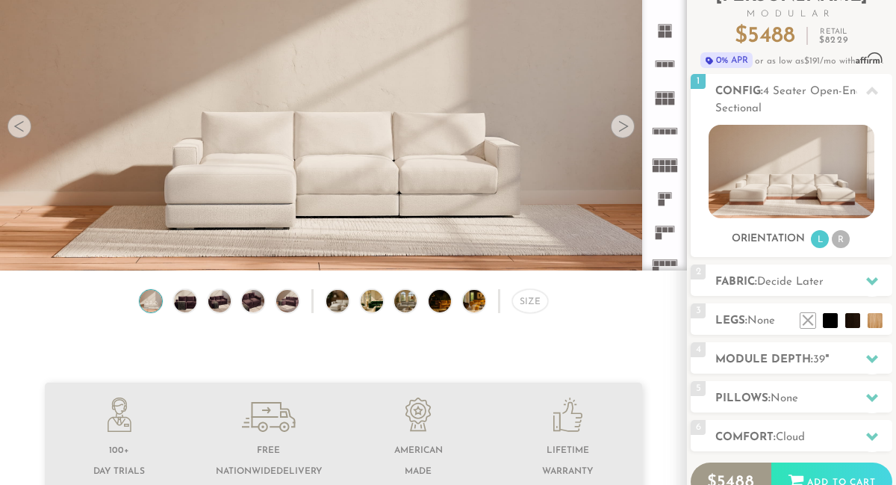
scroll to position [118, 0]
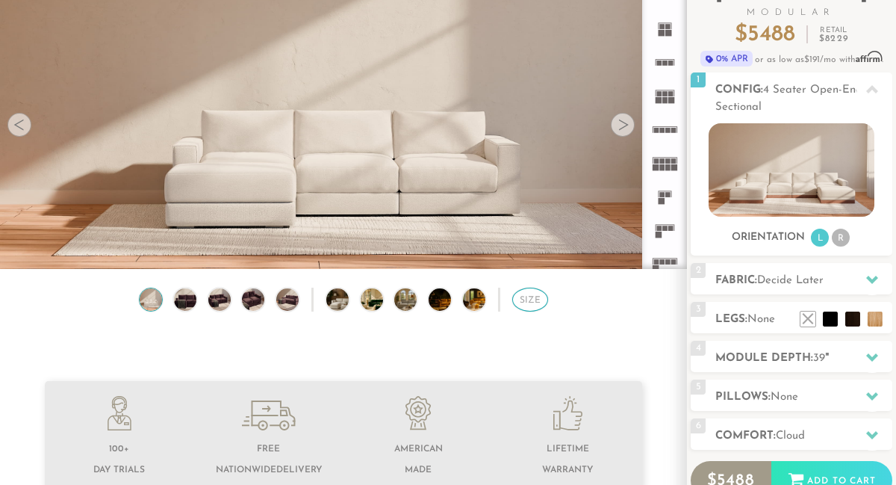
click at [529, 300] on div "Size" at bounding box center [530, 299] width 36 height 24
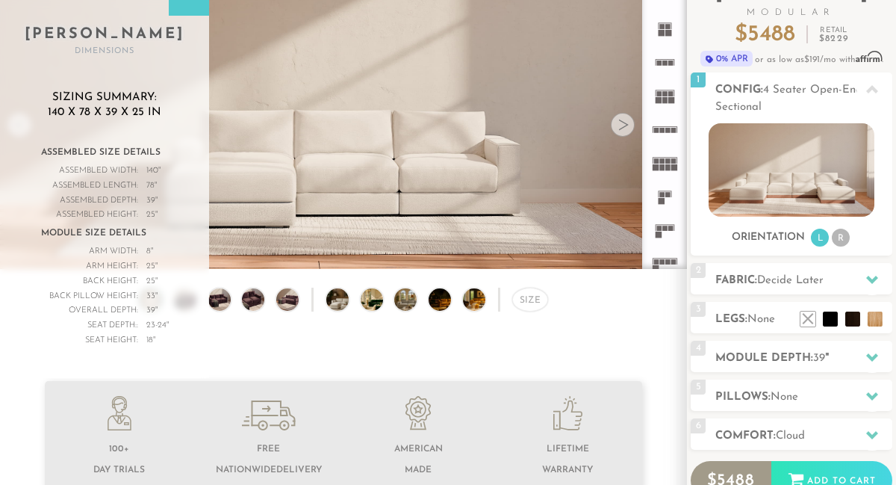
click at [471, 297] on img at bounding box center [483, 299] width 40 height 22
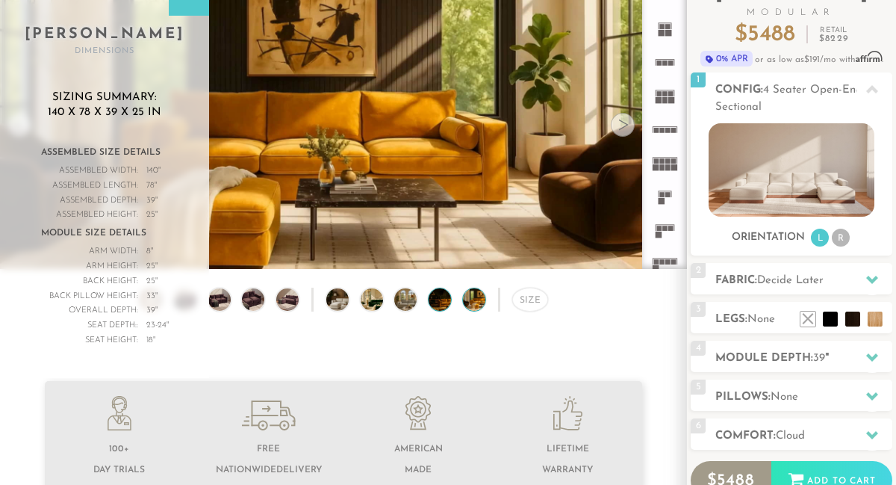
click at [443, 296] on img at bounding box center [449, 299] width 40 height 22
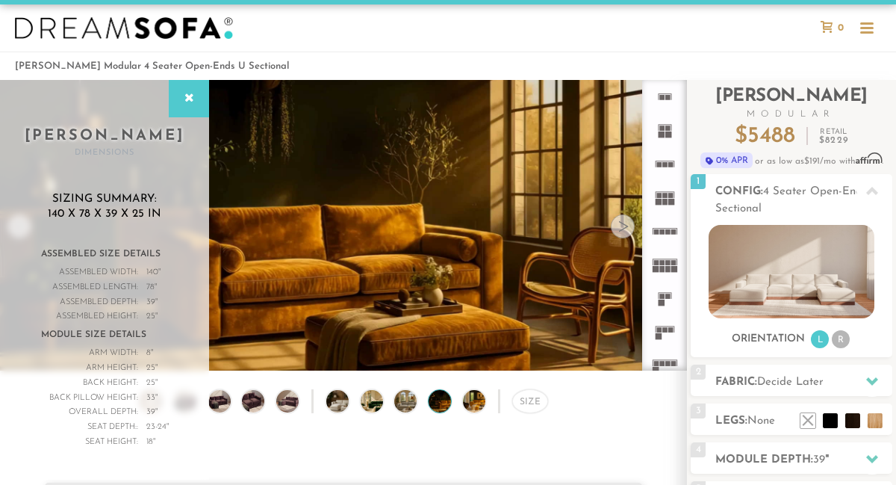
scroll to position [20, 0]
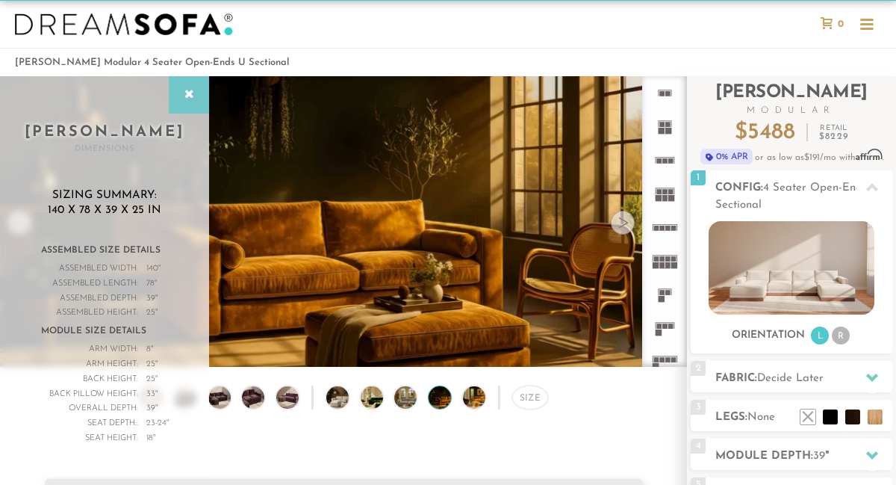
click at [187, 92] on icon at bounding box center [189, 95] width 16 height 12
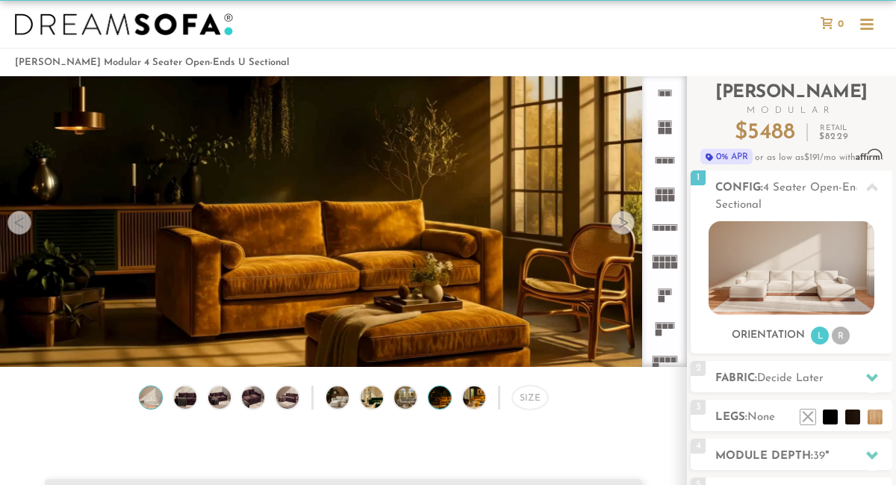
click at [153, 394] on img at bounding box center [150, 397] width 27 height 22
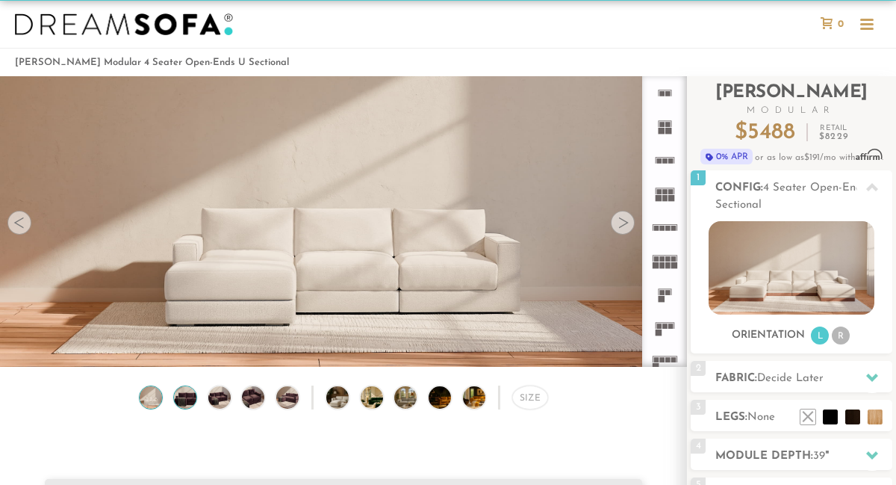
click at [185, 399] on img at bounding box center [185, 397] width 27 height 22
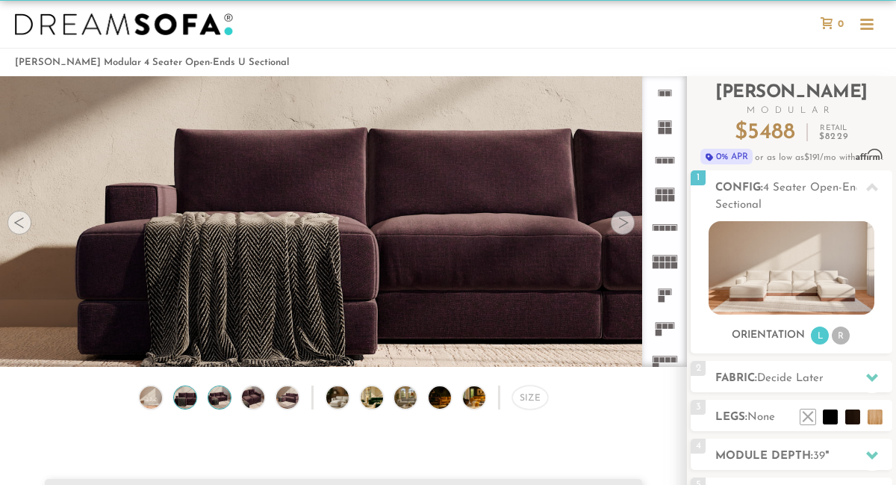
click at [217, 394] on img at bounding box center [219, 397] width 27 height 22
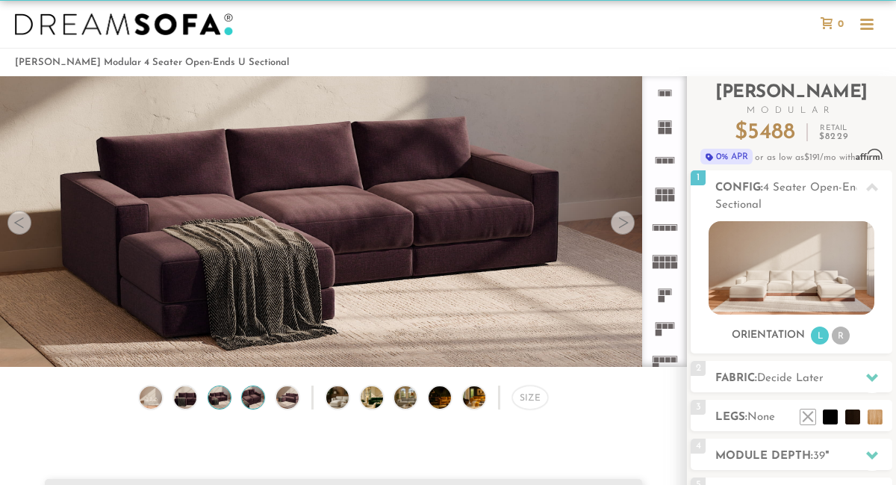
click at [243, 394] on img at bounding box center [253, 397] width 27 height 22
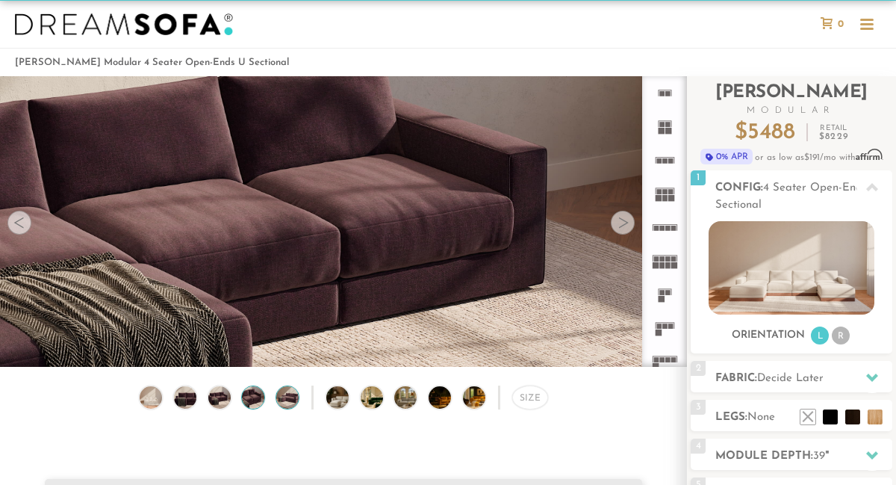
click at [288, 396] on img at bounding box center [287, 397] width 27 height 22
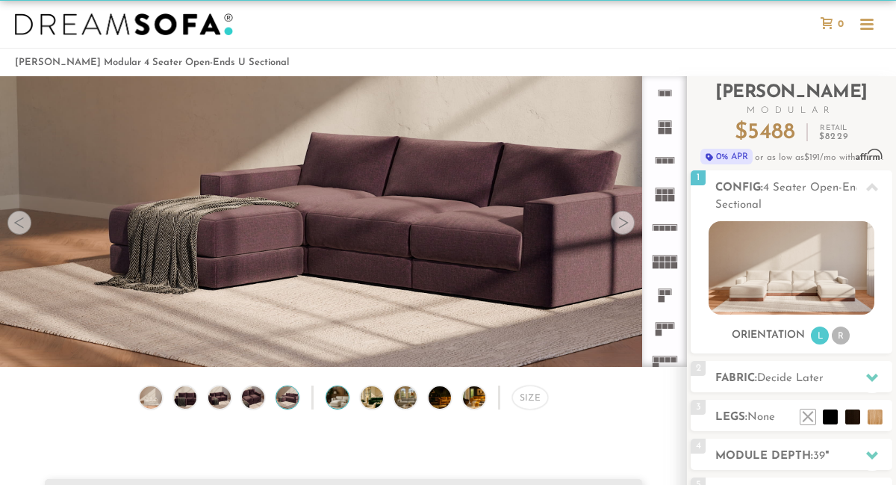
click at [335, 392] on img at bounding box center [346, 397] width 40 height 22
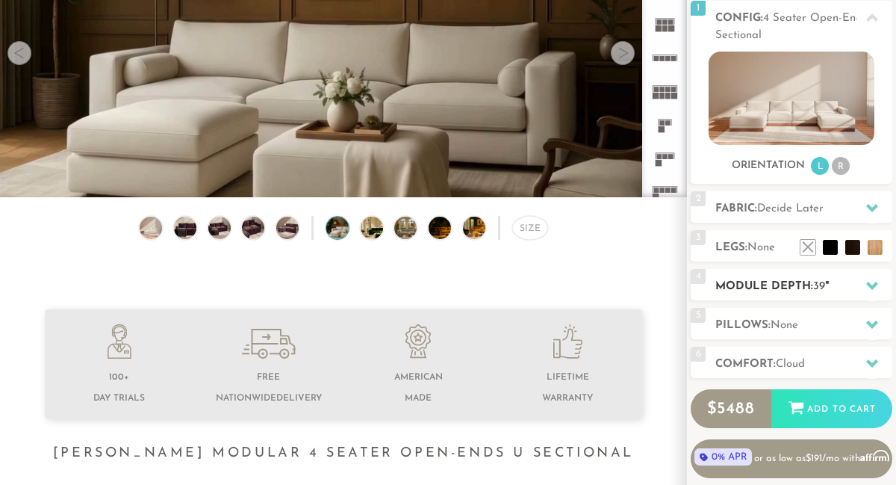
scroll to position [222, 0]
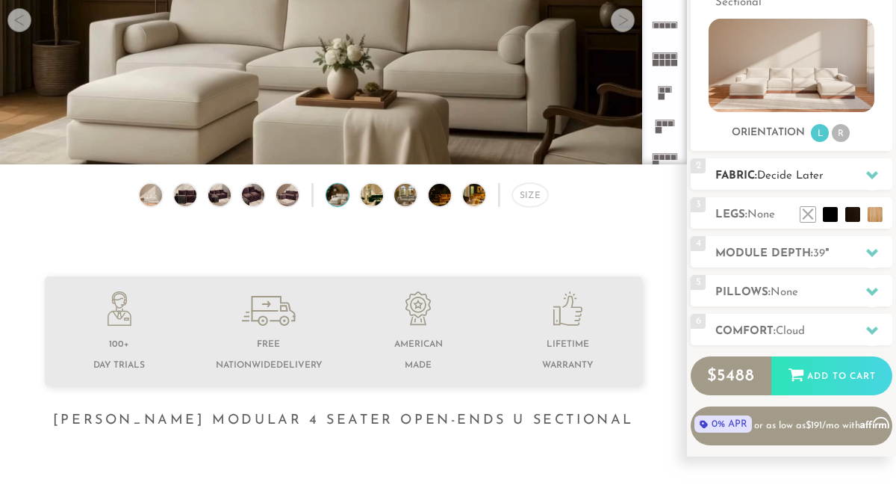
click at [868, 171] on icon at bounding box center [872, 175] width 12 height 12
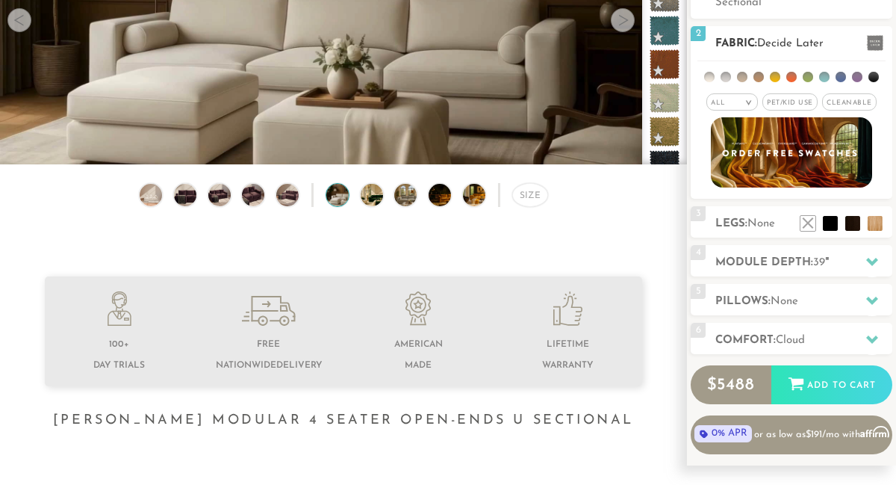
click at [775, 78] on li at bounding box center [775, 77] width 10 height 10
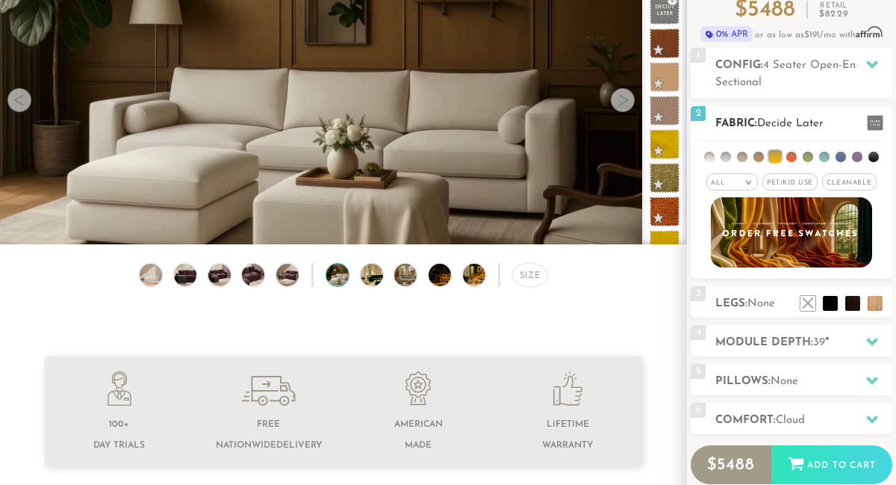
scroll to position [136, 0]
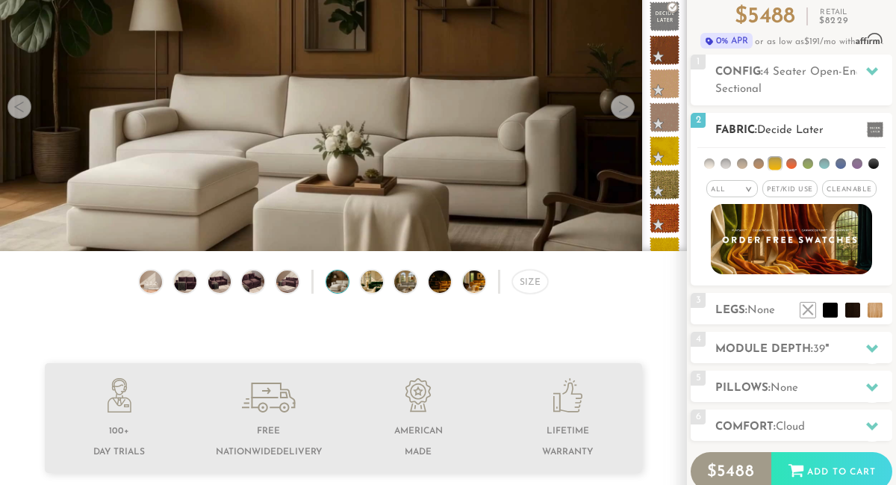
click at [843, 166] on li at bounding box center [840, 163] width 10 height 10
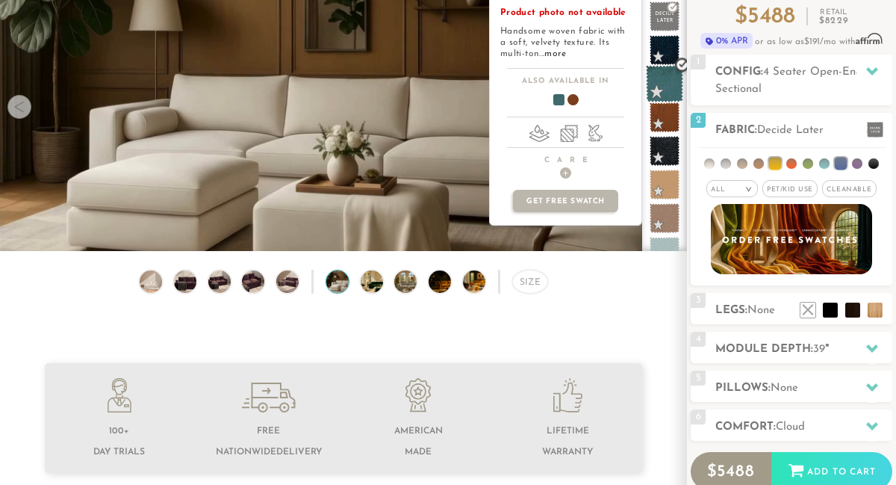
click at [664, 86] on span at bounding box center [664, 83] width 37 height 37
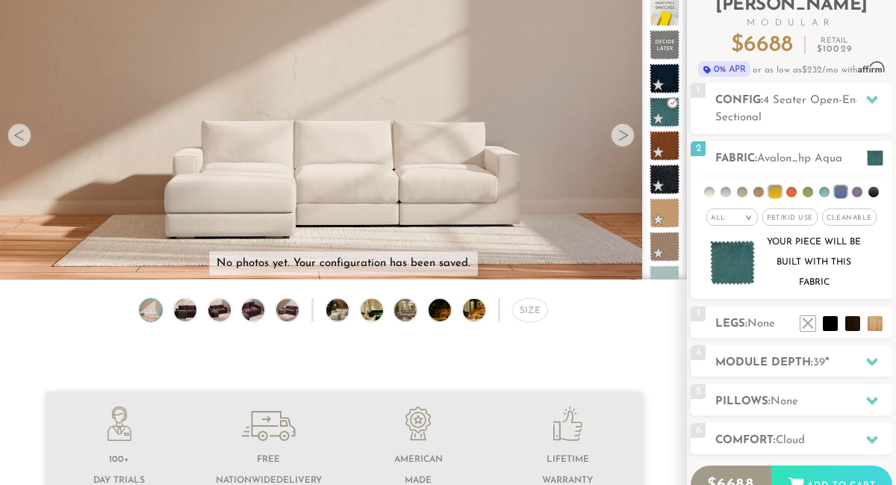
scroll to position [0, 0]
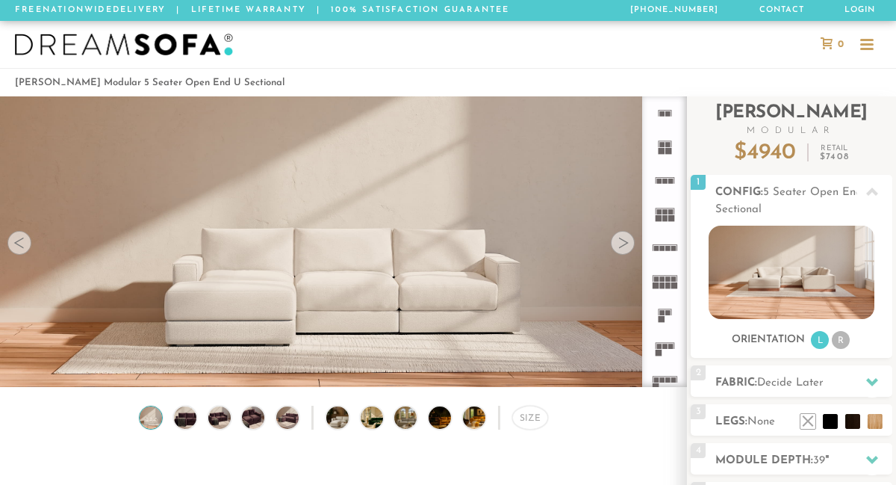
scroll to position [15825, 896]
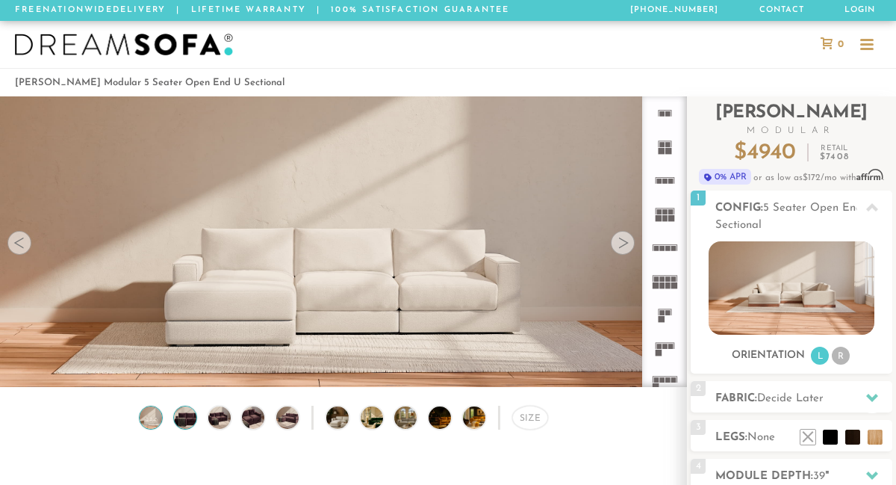
click at [185, 411] on img at bounding box center [185, 417] width 27 height 22
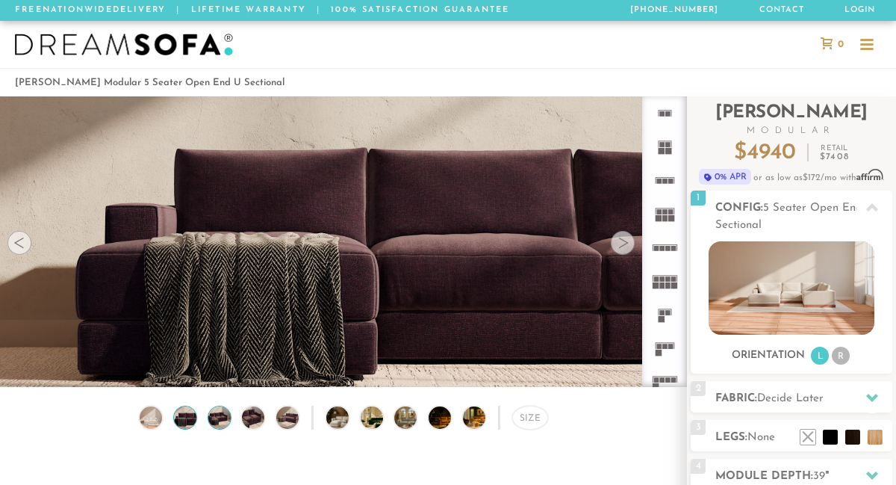
click at [215, 413] on img at bounding box center [219, 417] width 27 height 22
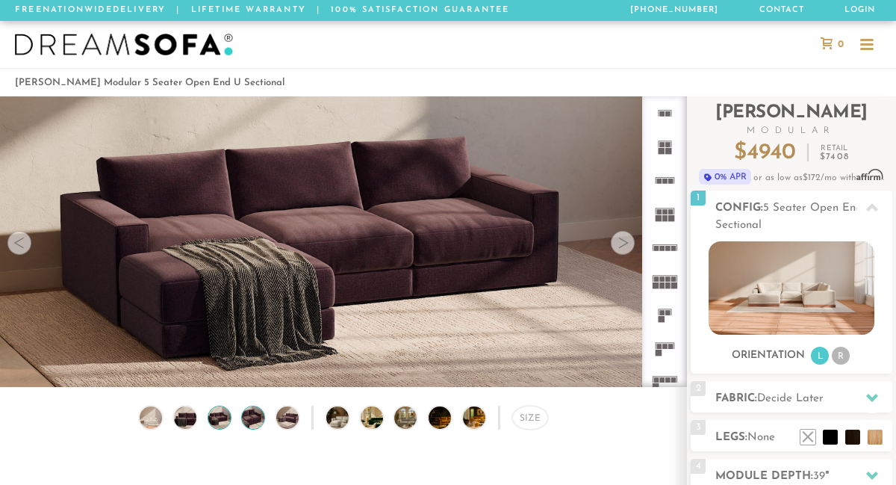
click at [253, 407] on img at bounding box center [253, 417] width 27 height 22
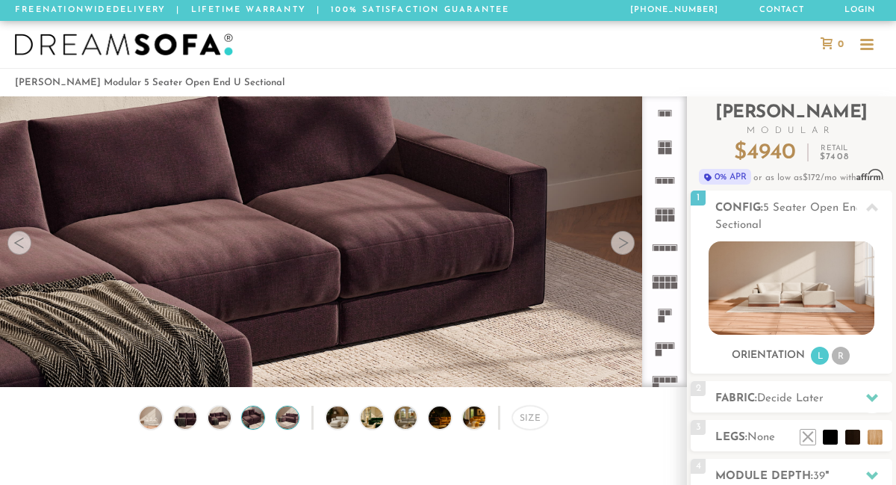
click at [283, 420] on img at bounding box center [287, 417] width 27 height 22
